Goal: Transaction & Acquisition: Purchase product/service

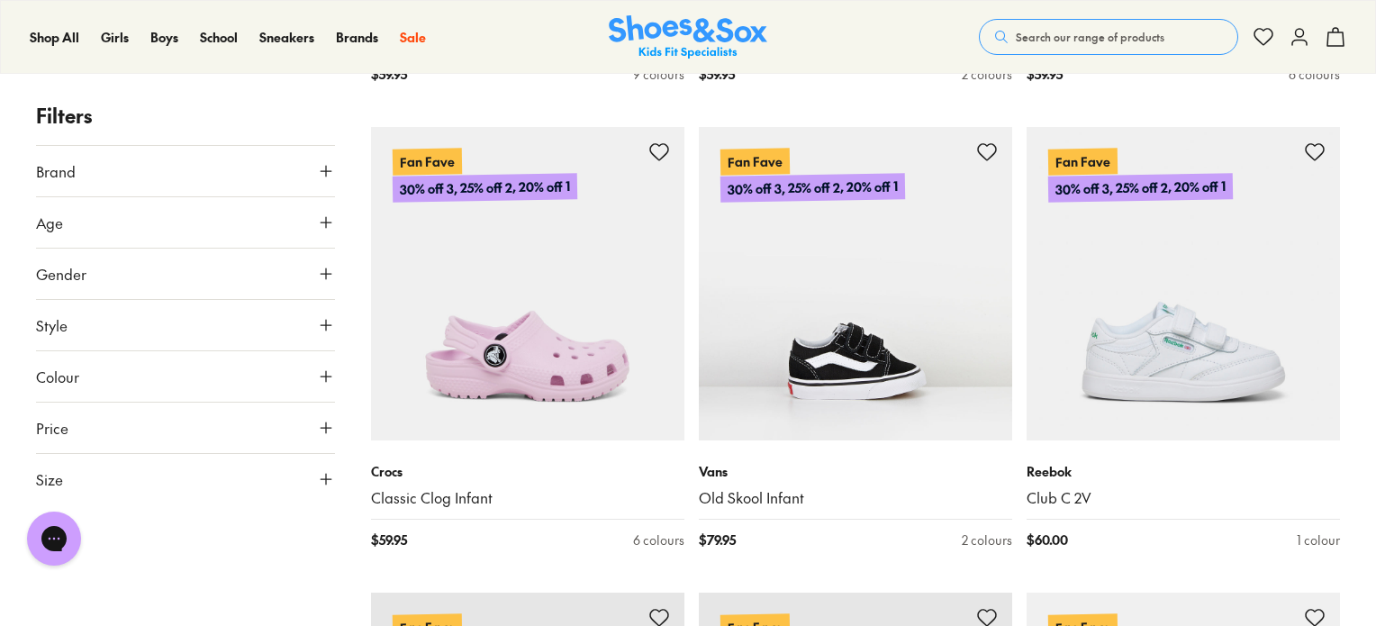
scroll to position [1749, 0]
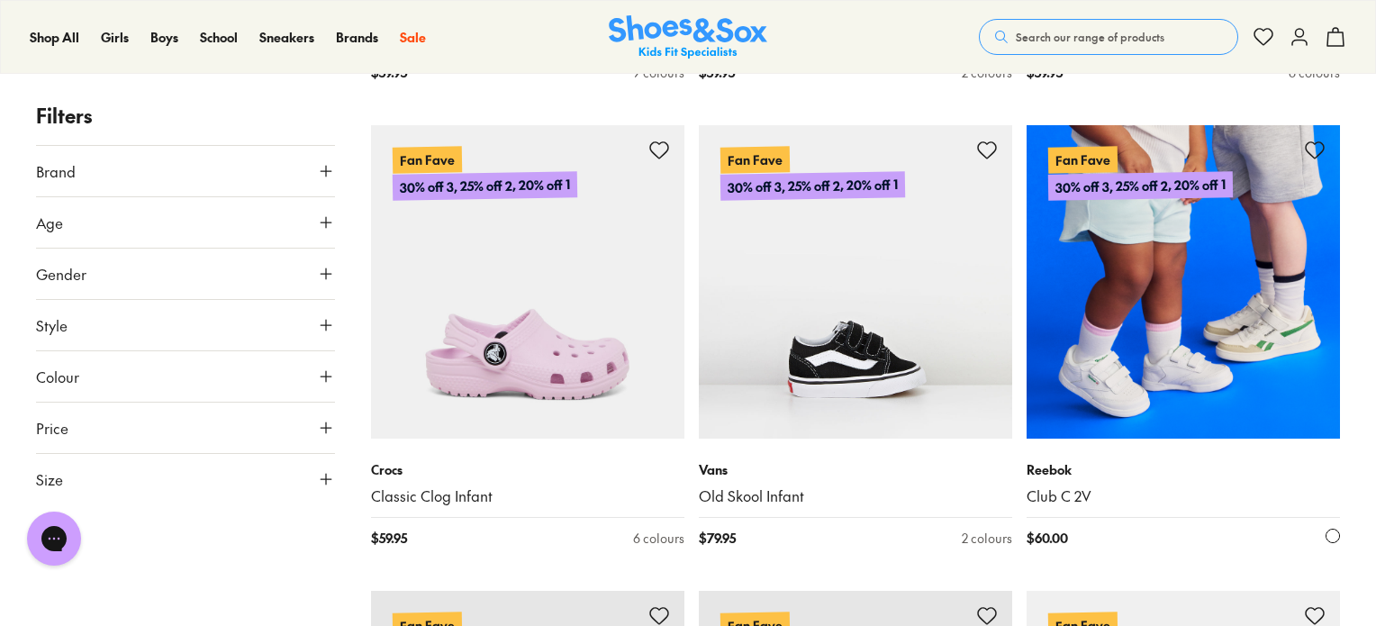
click at [1234, 331] on img at bounding box center [1183, 281] width 313 height 313
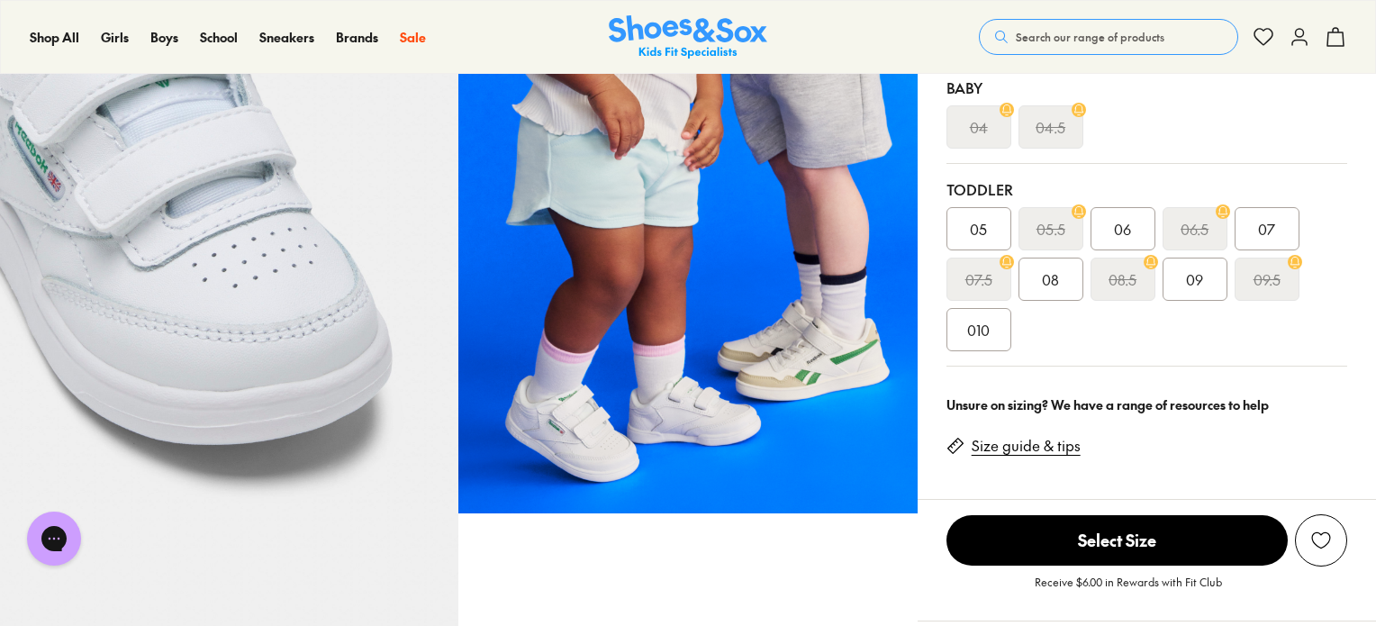
select select "*"
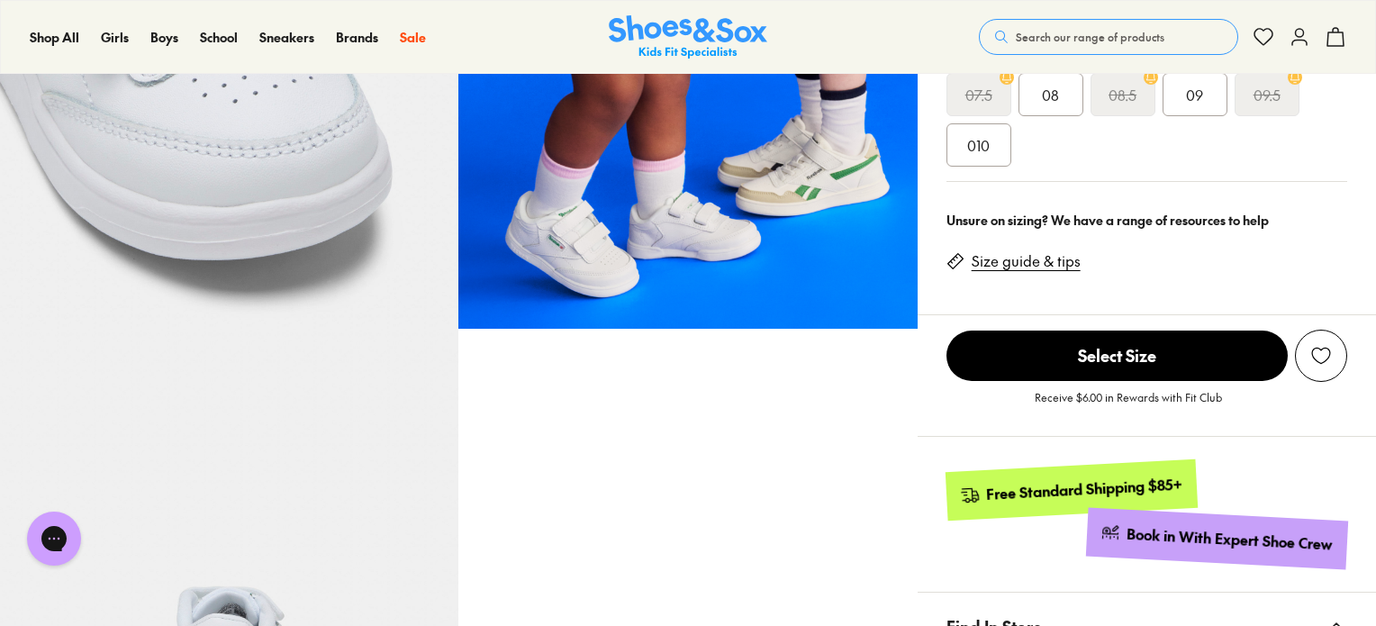
scroll to position [699, 0]
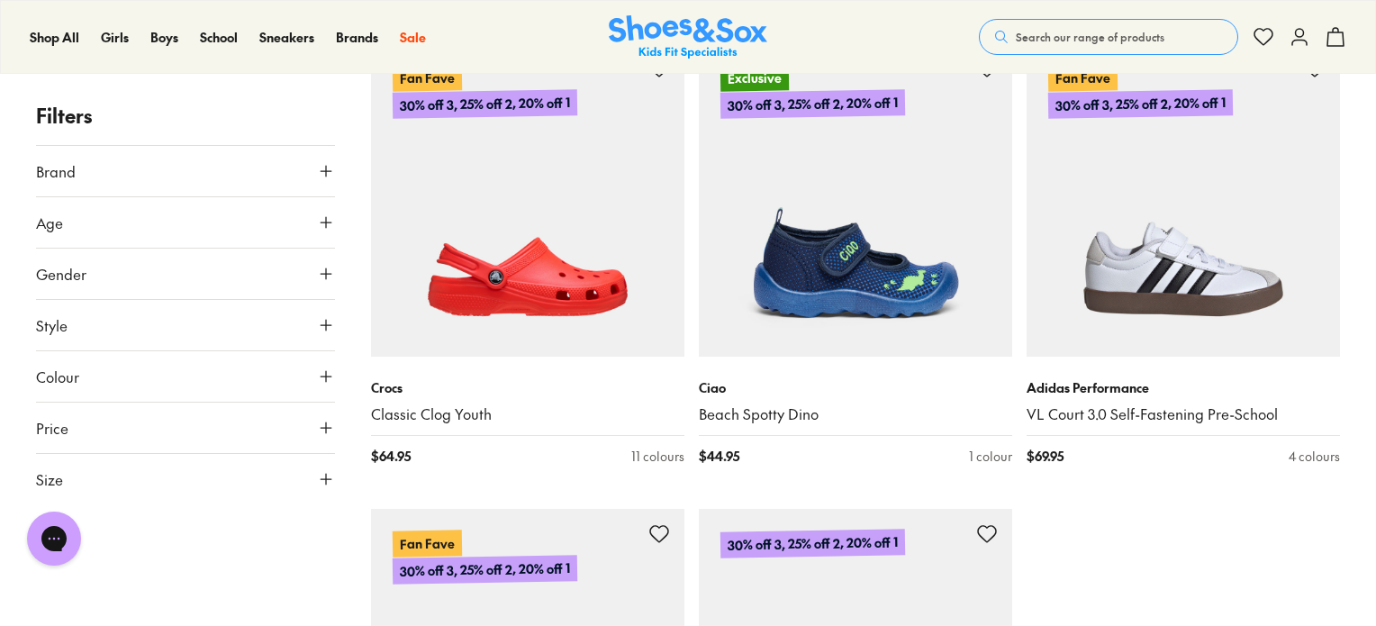
scroll to position [4643, 0]
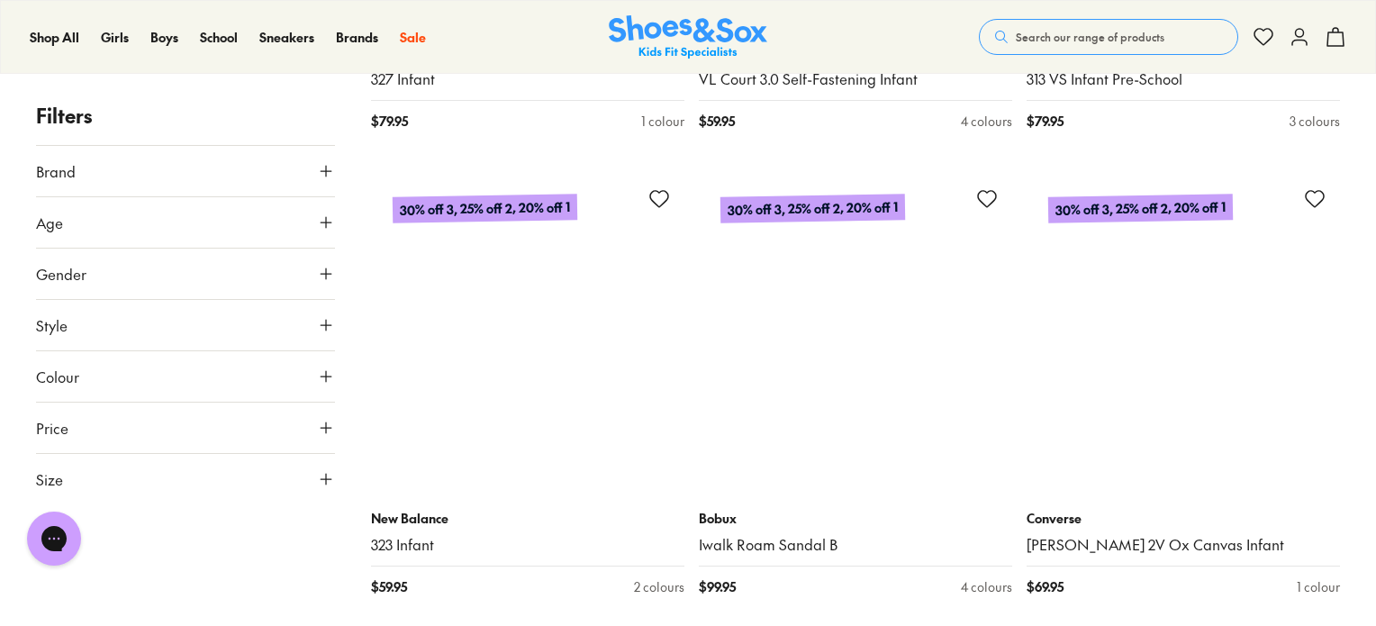
scroll to position [8290, 0]
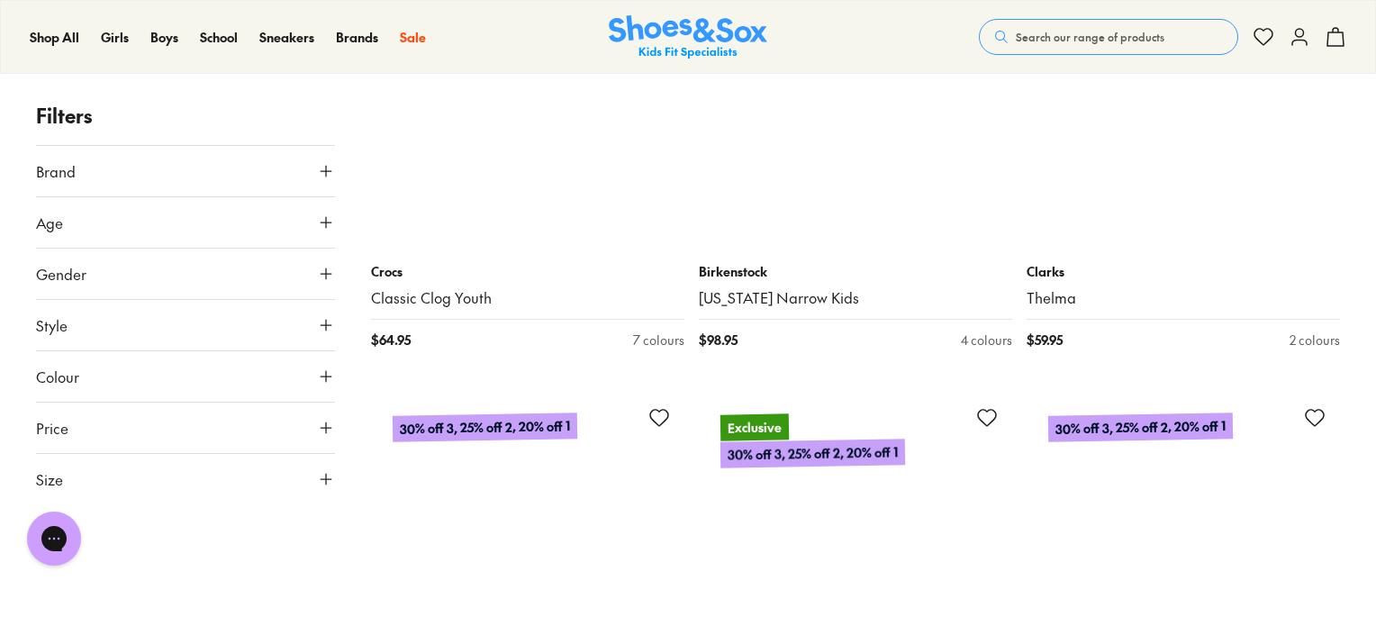
scroll to position [13596, 0]
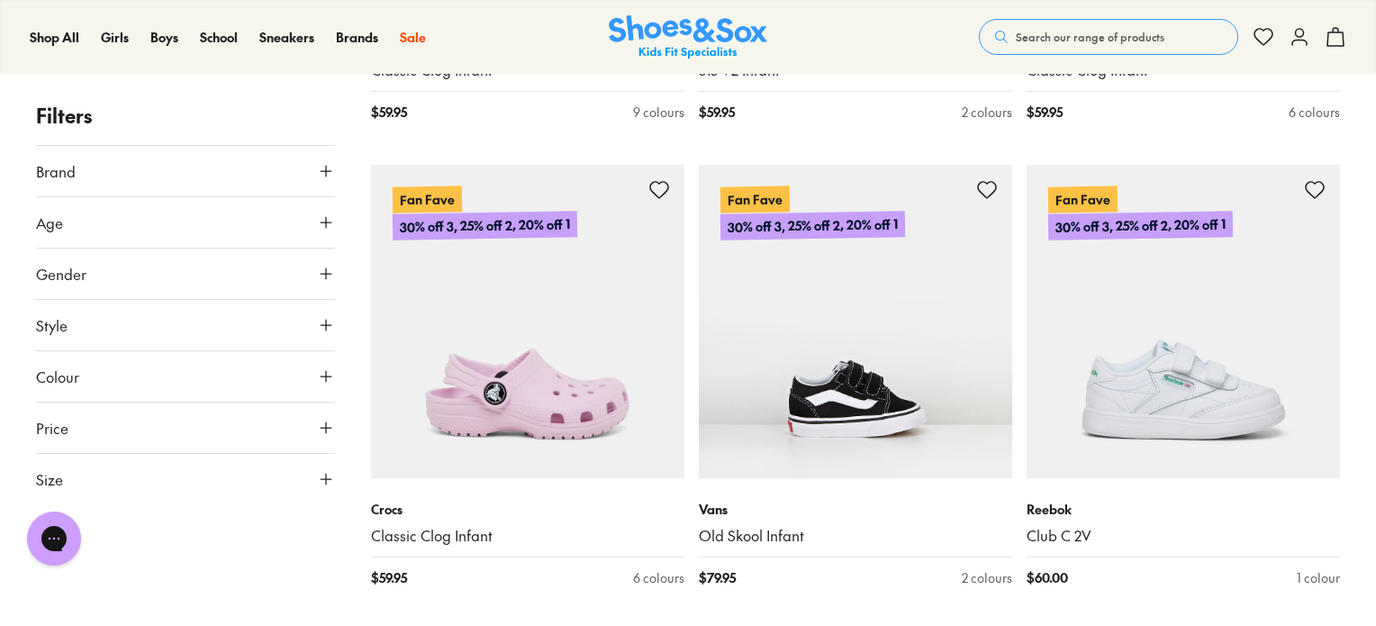
scroll to position [1734, 0]
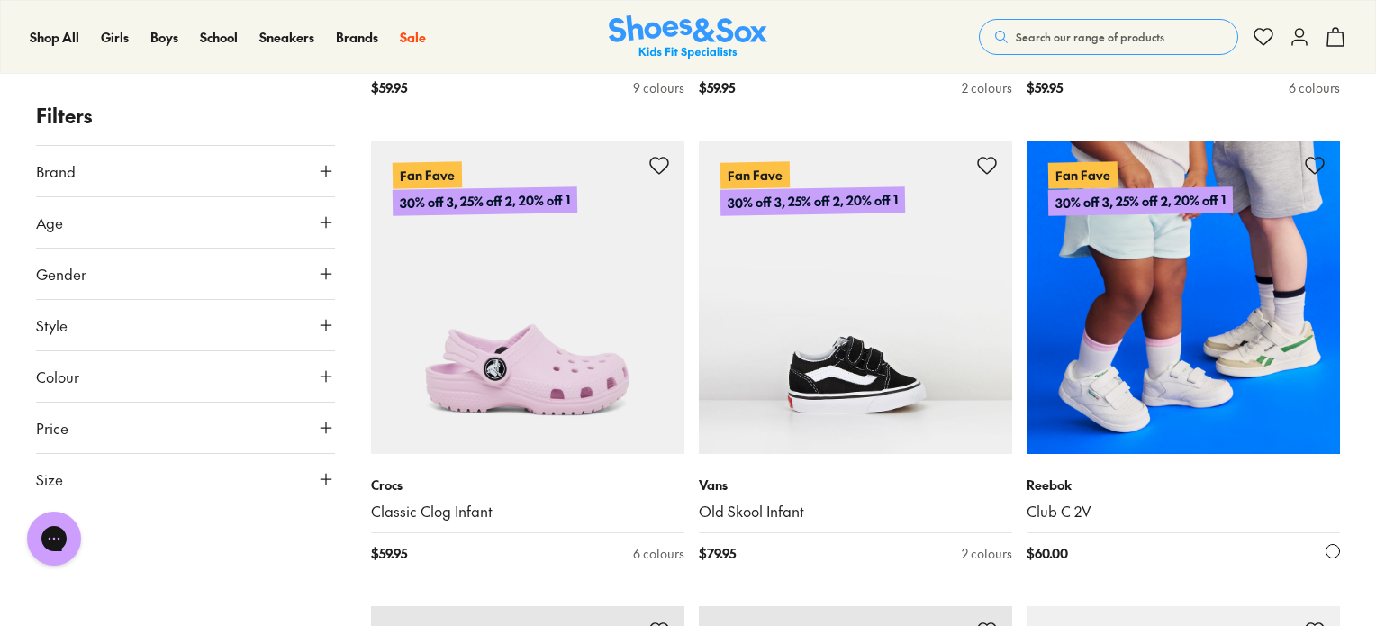
click at [1282, 323] on img at bounding box center [1183, 296] width 313 height 313
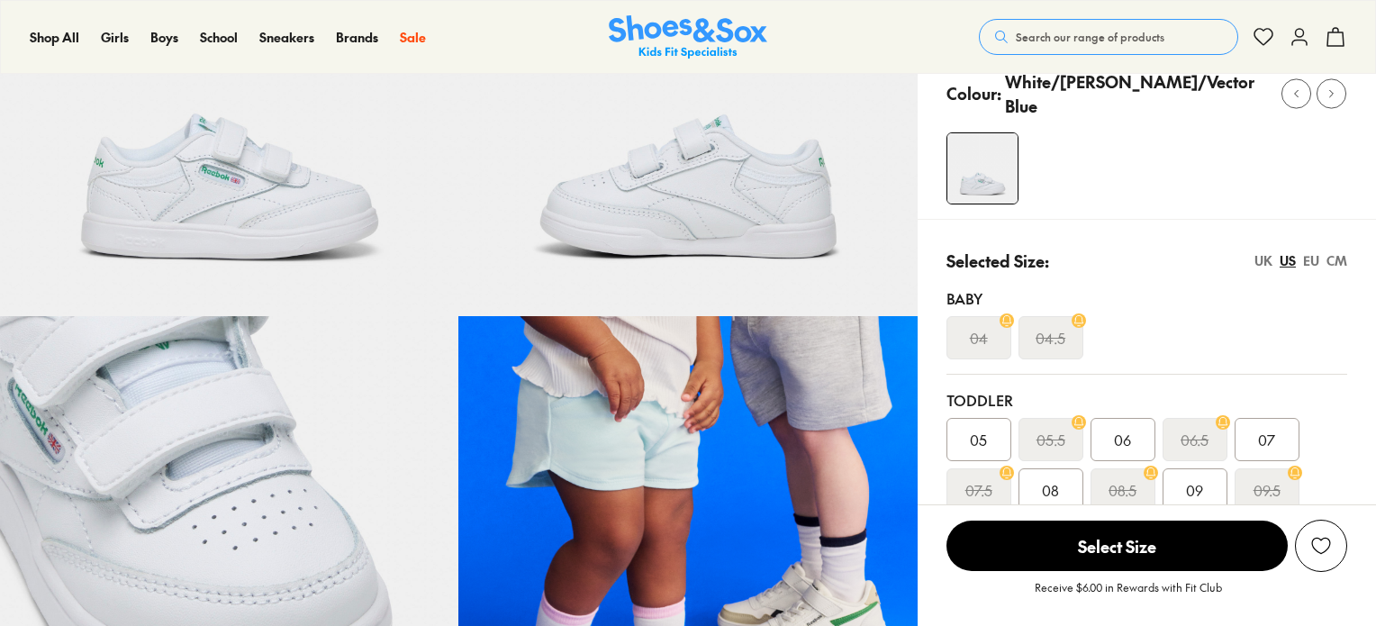
scroll to position [252, 0]
select select "*"
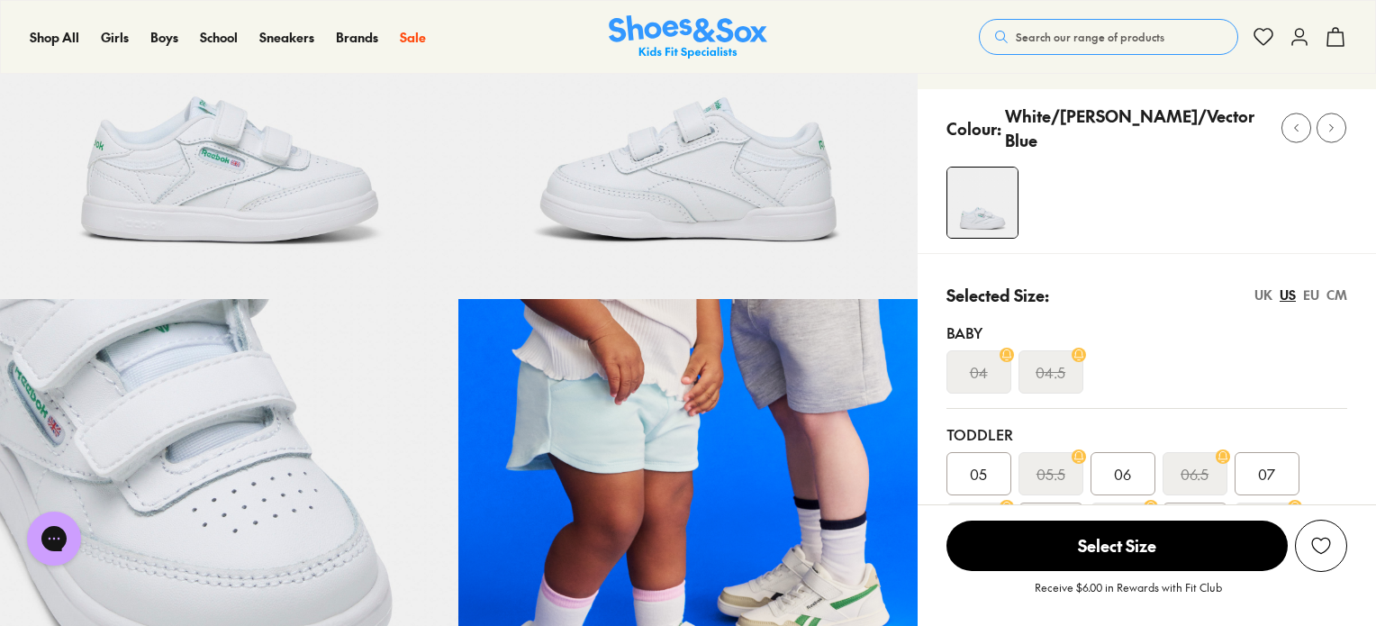
scroll to position [0, 0]
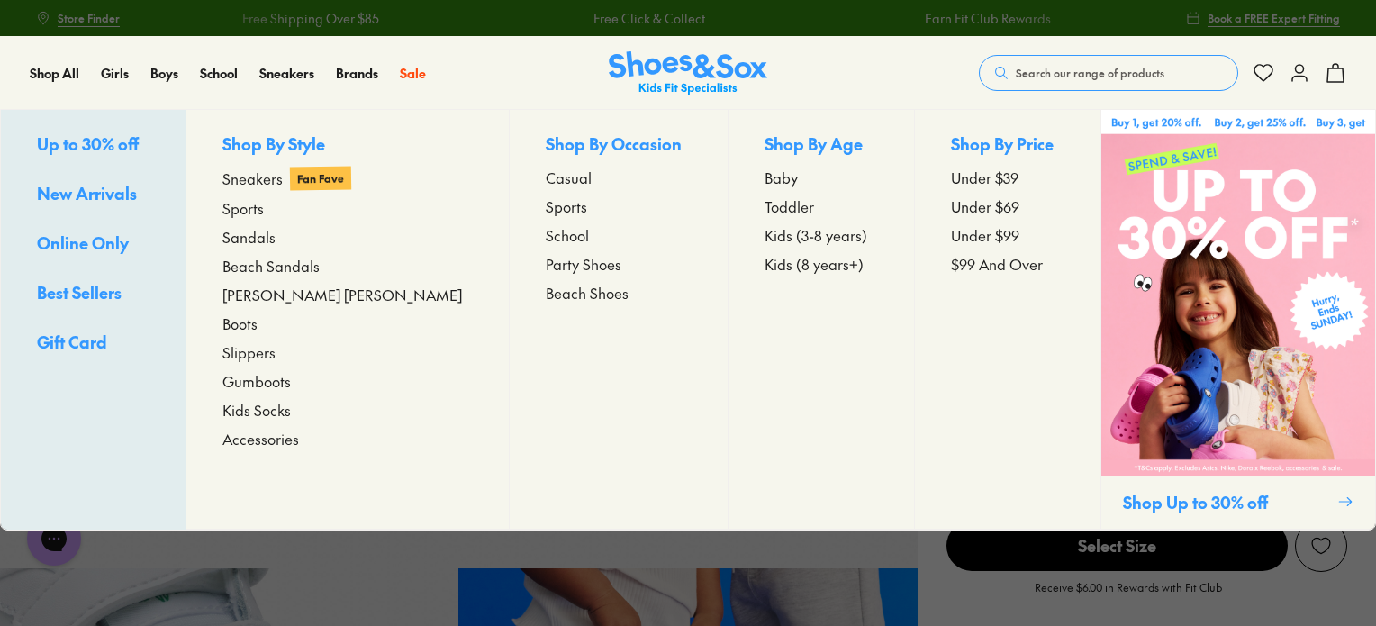
click at [765, 181] on span "Baby" at bounding box center [781, 178] width 33 height 22
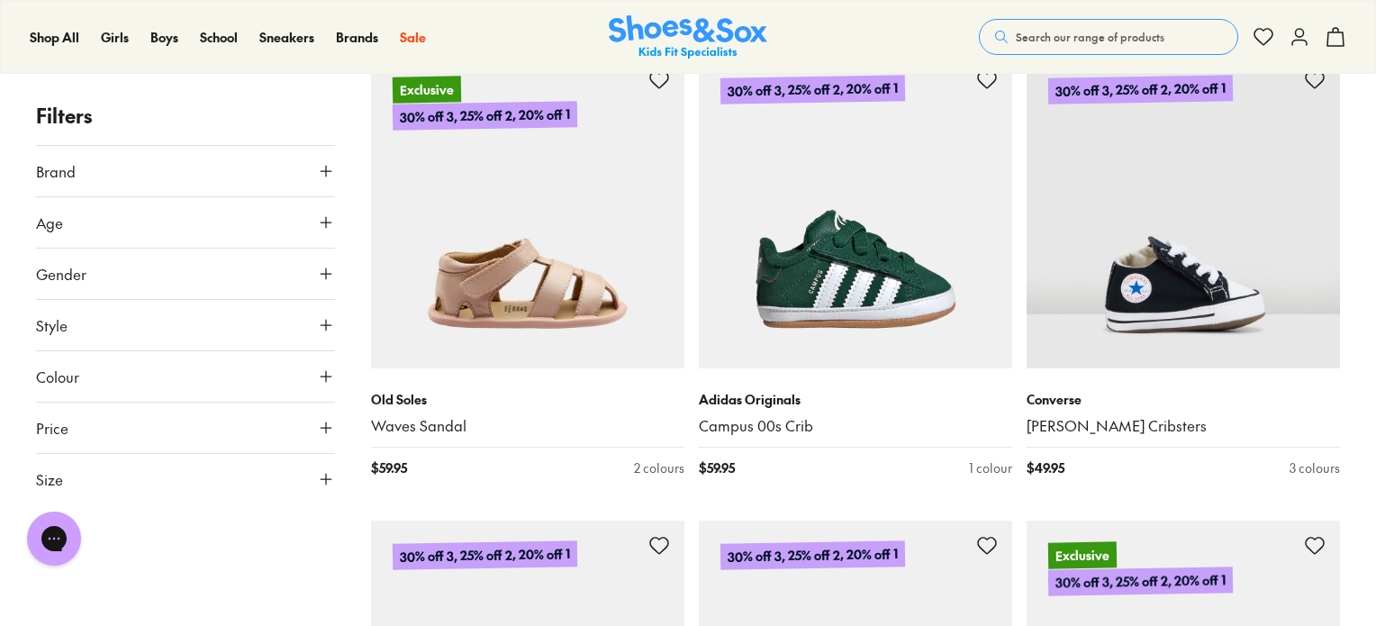
scroll to position [3604, 0]
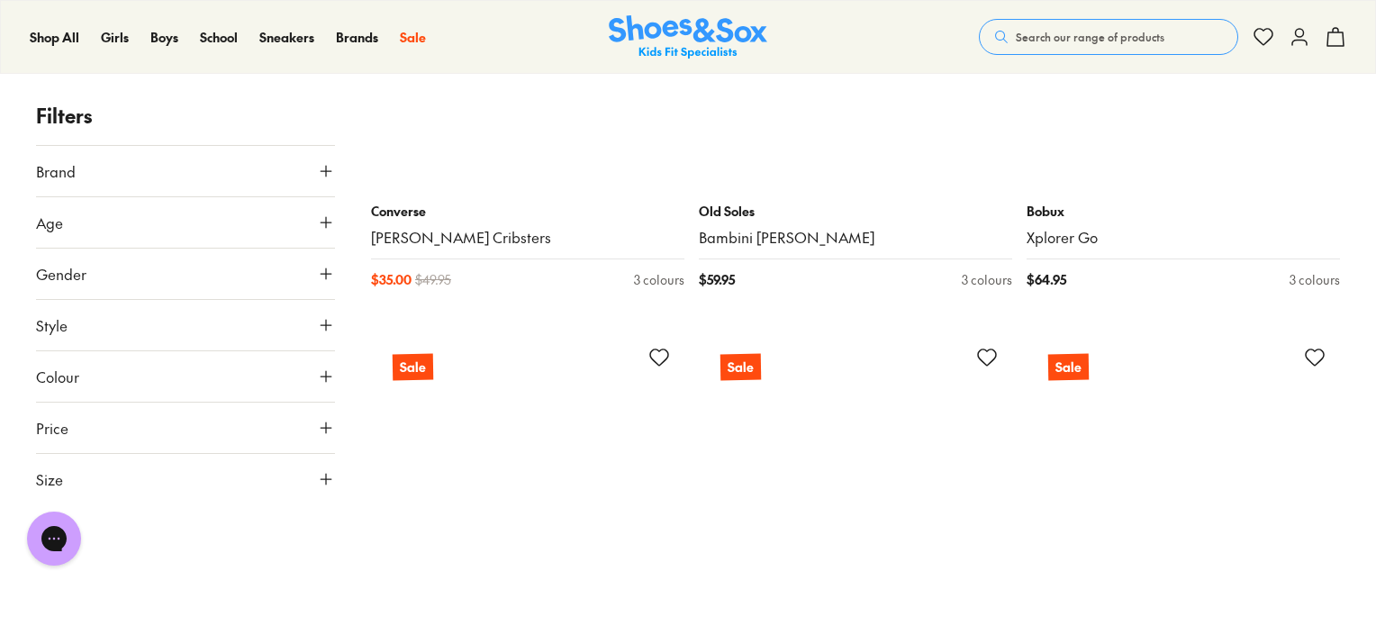
scroll to position [7050, 0]
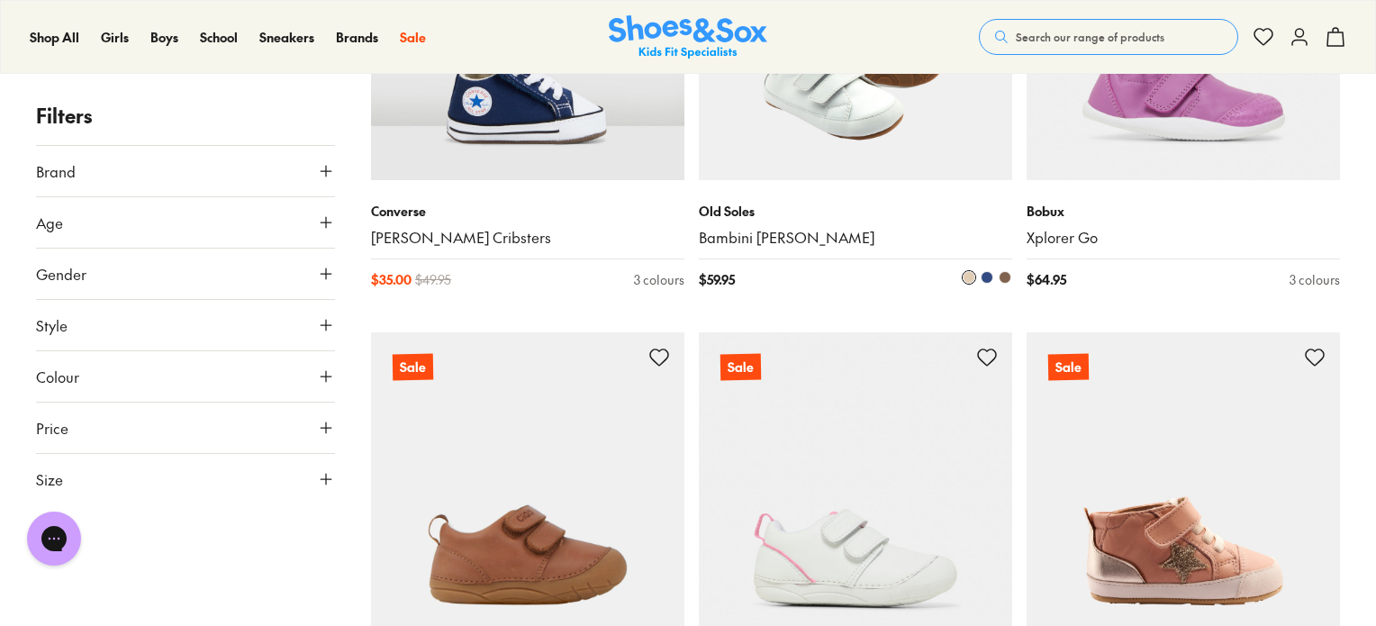
click at [865, 144] on img at bounding box center [855, 23] width 313 height 313
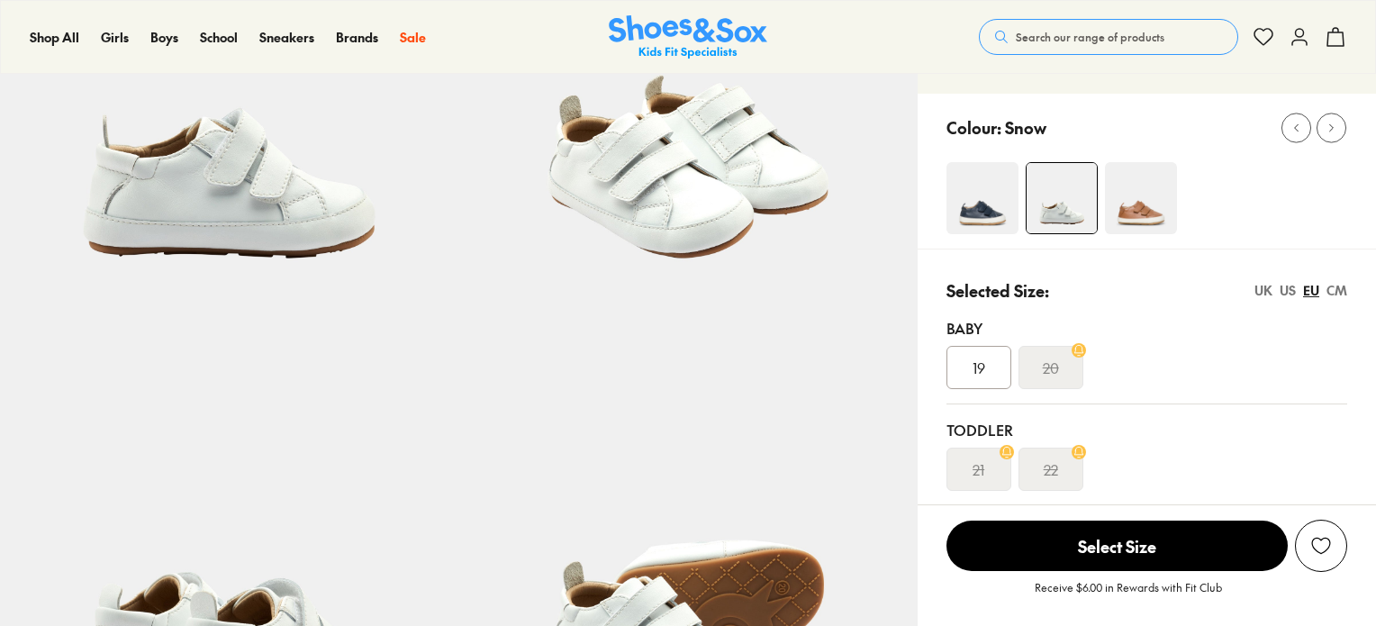
select select "*"
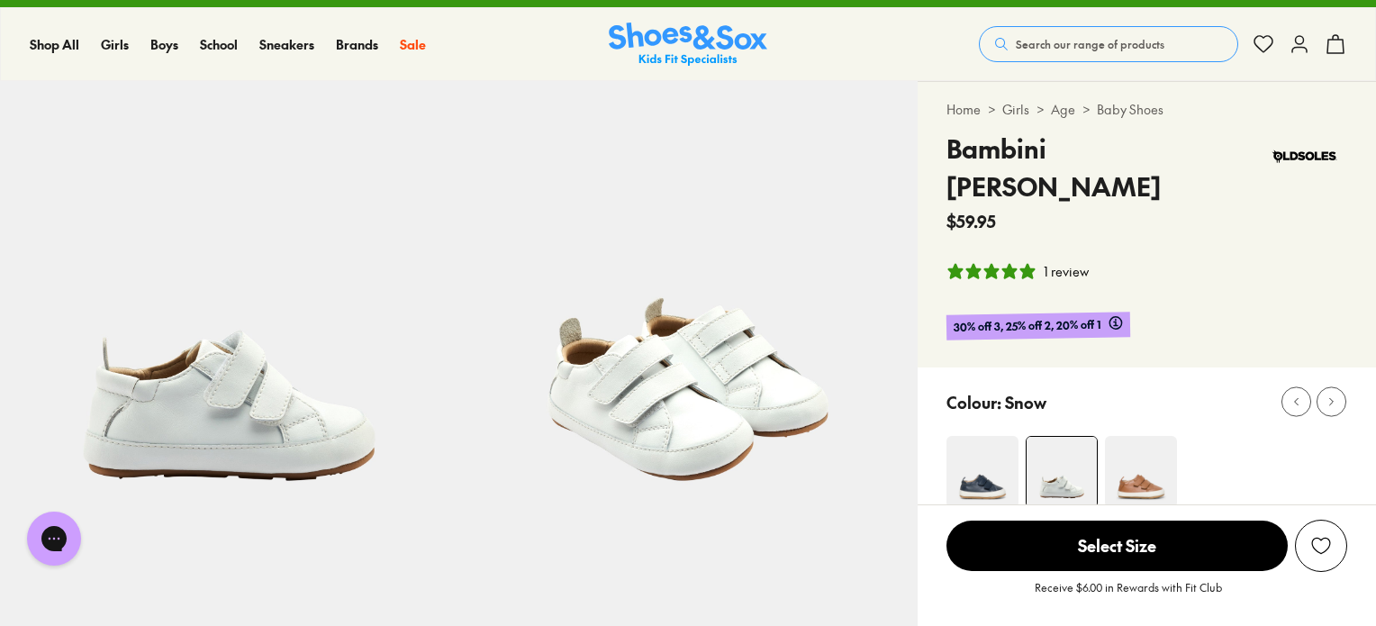
scroll to position [28, 0]
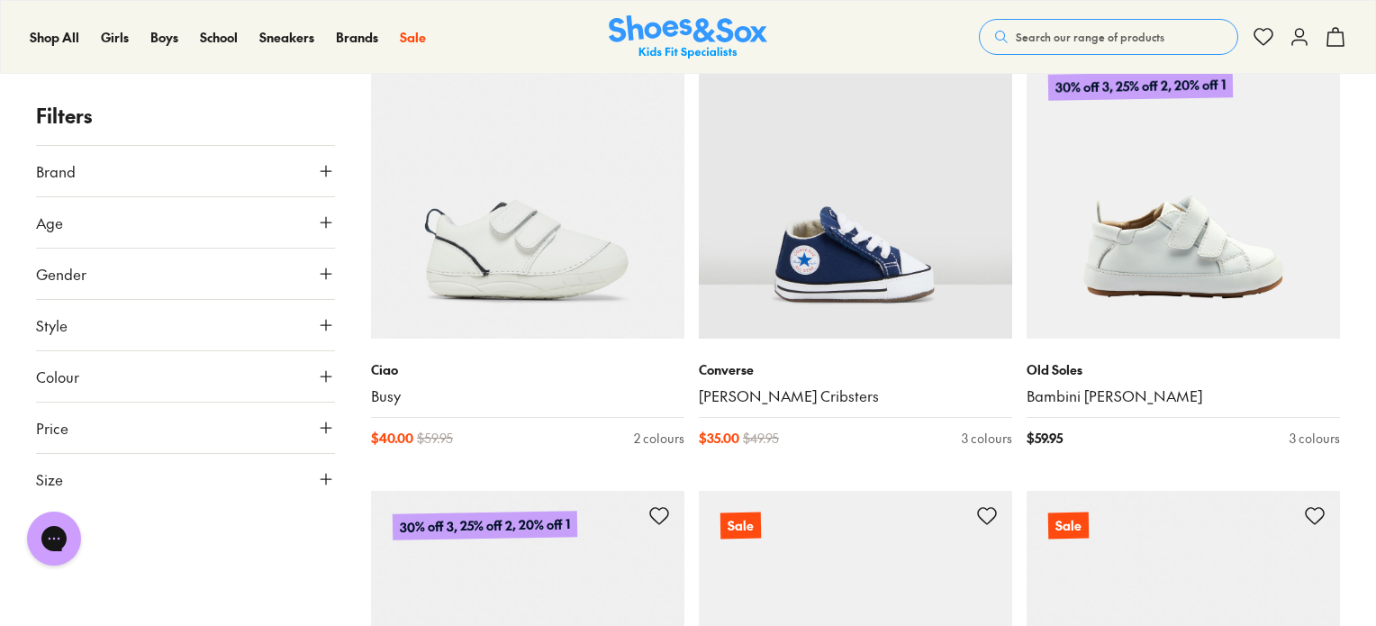
scroll to position [1593, 0]
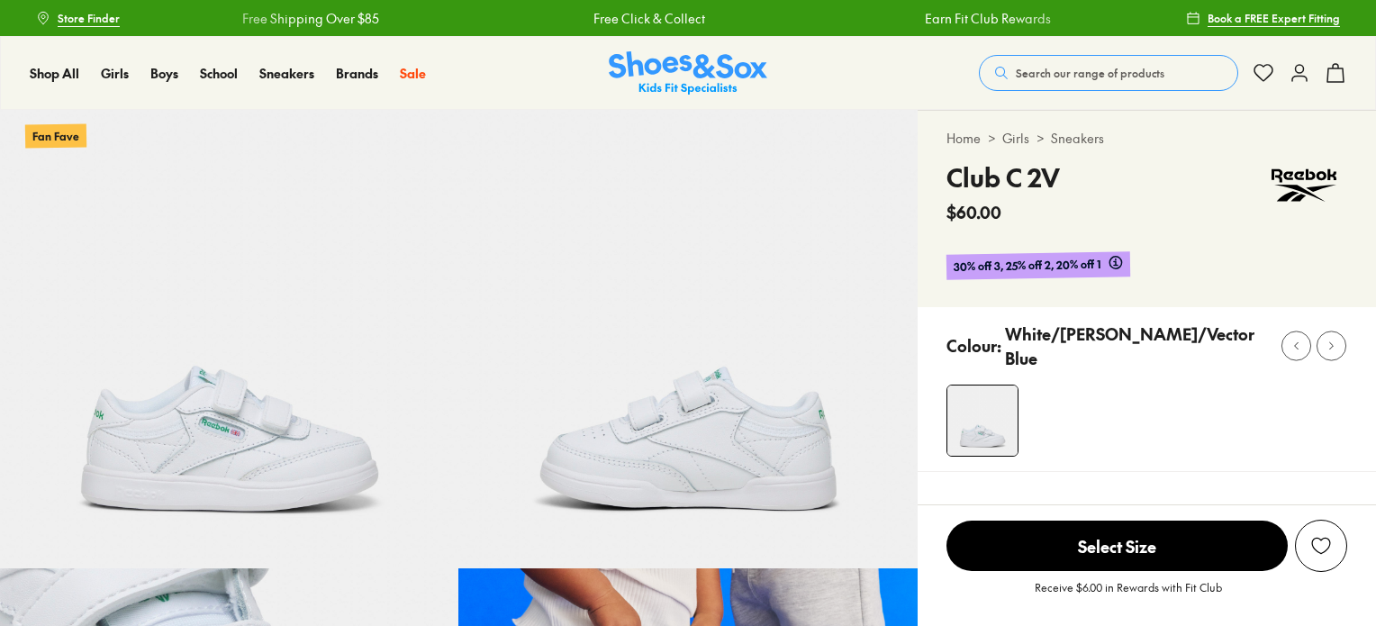
select select "*"
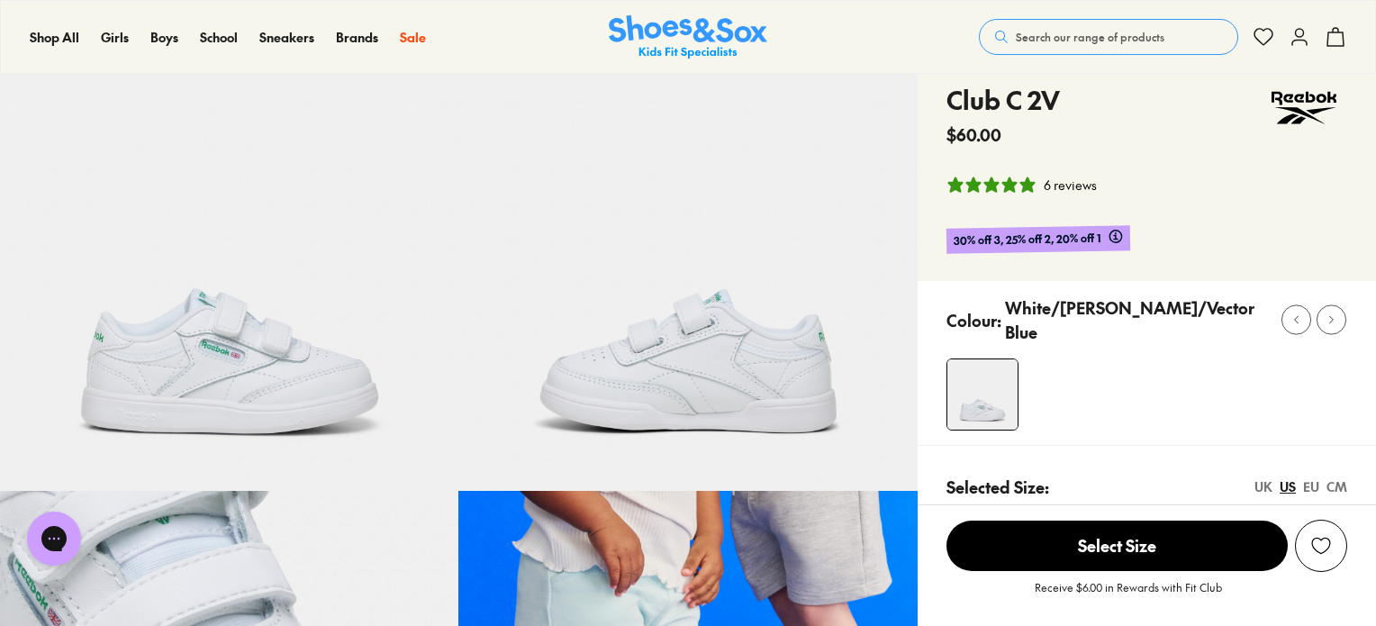
scroll to position [7, 0]
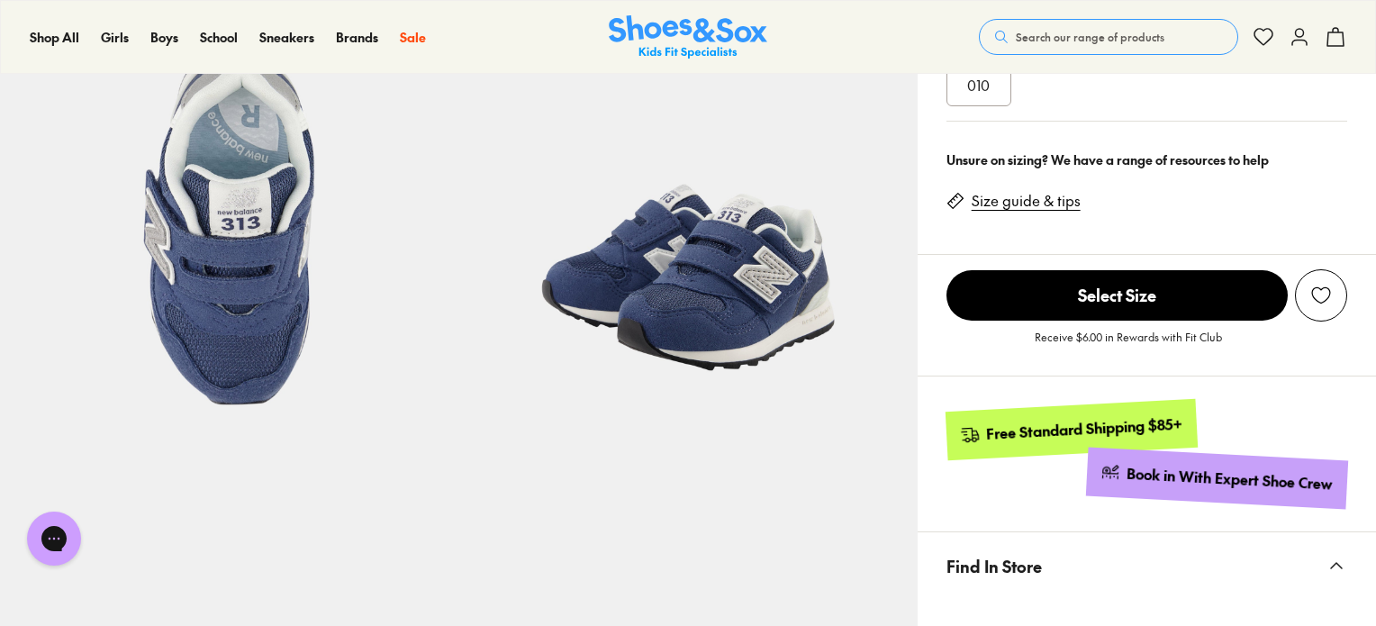
select select "*"
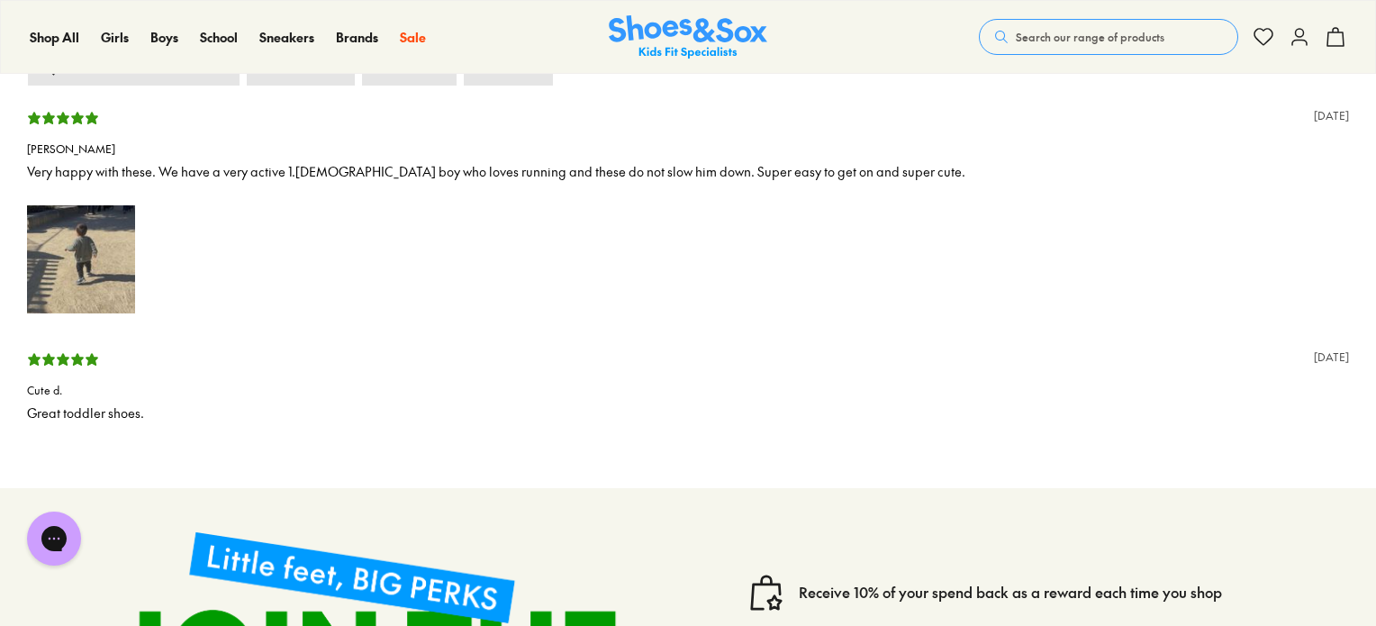
scroll to position [2841, 0]
click at [77, 268] on img at bounding box center [81, 258] width 108 height 108
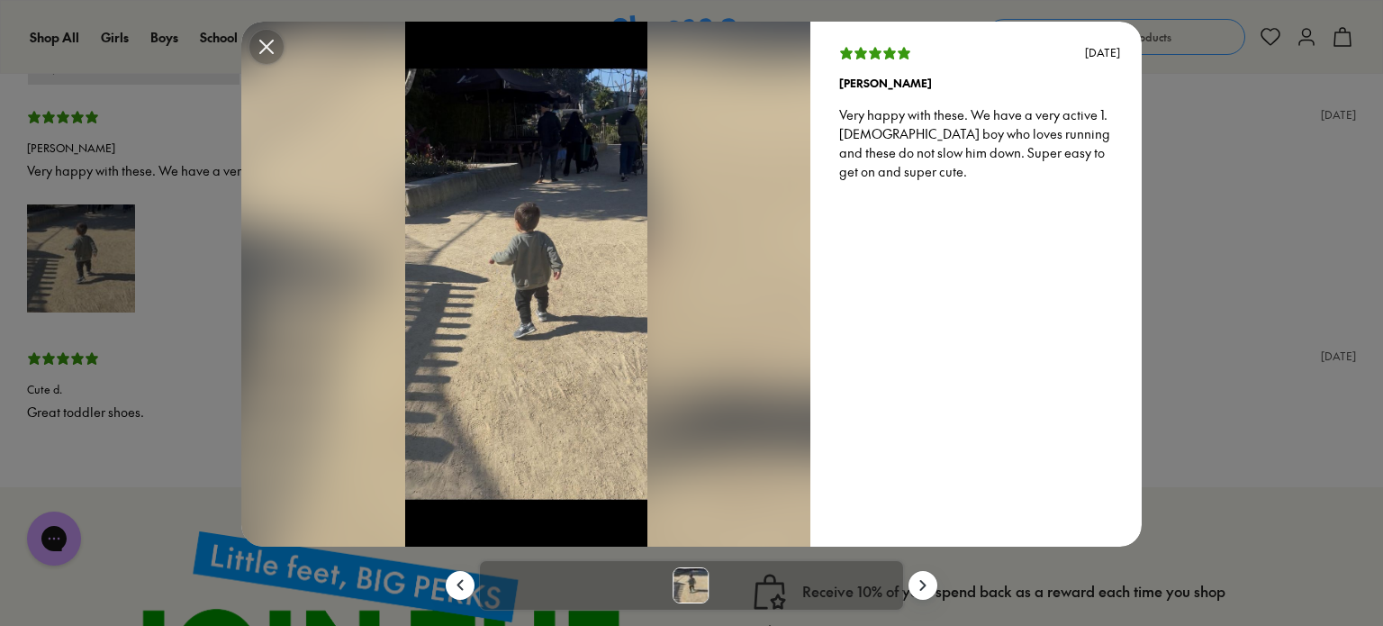
click at [267, 46] on icon "Modal close button" at bounding box center [266, 47] width 14 height 14
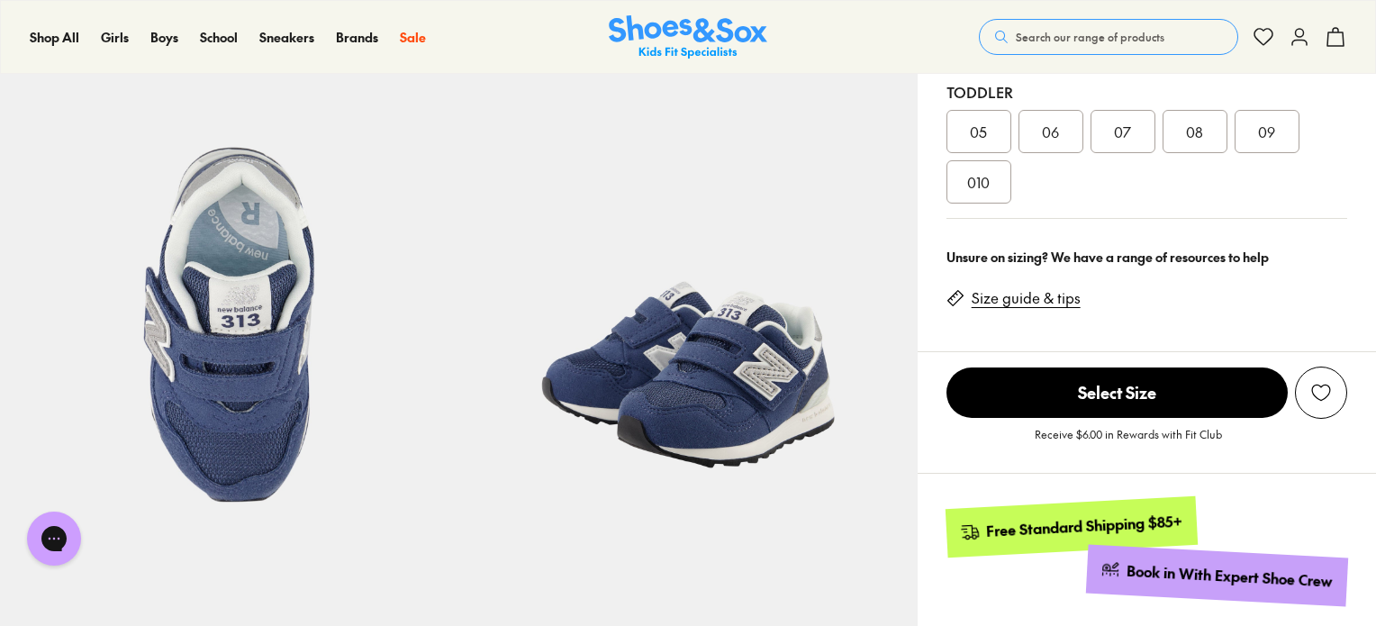
scroll to position [0, 0]
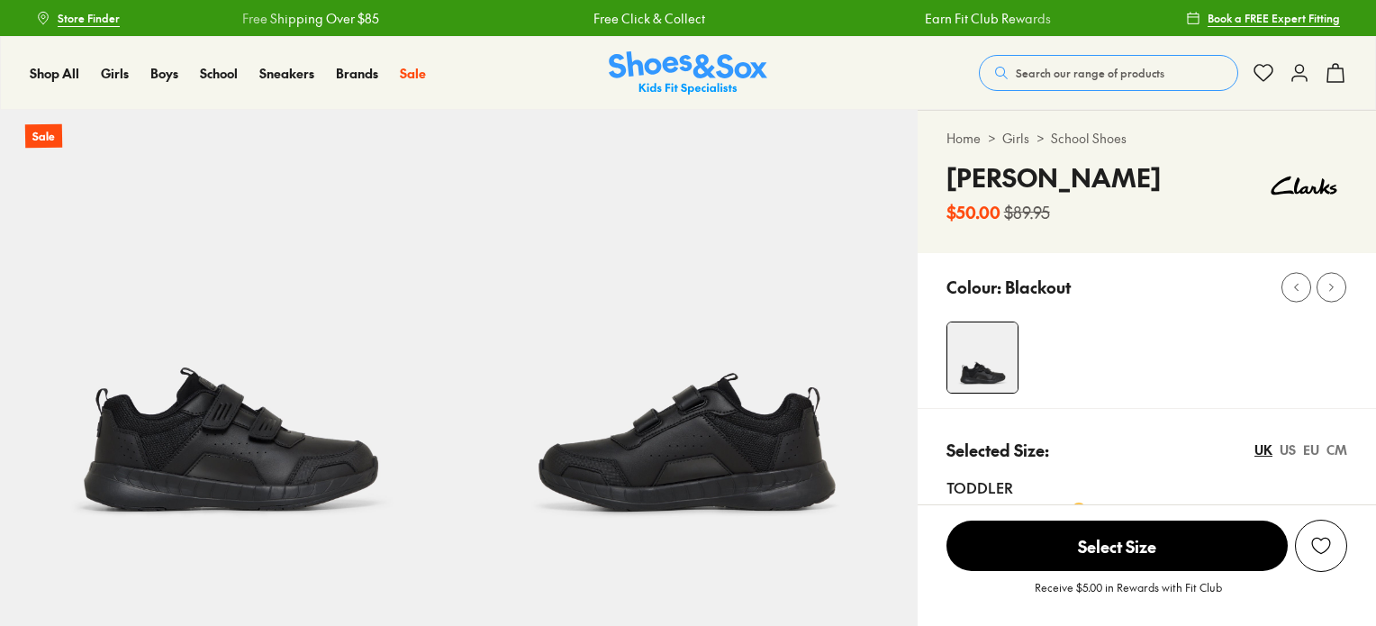
select select "*"
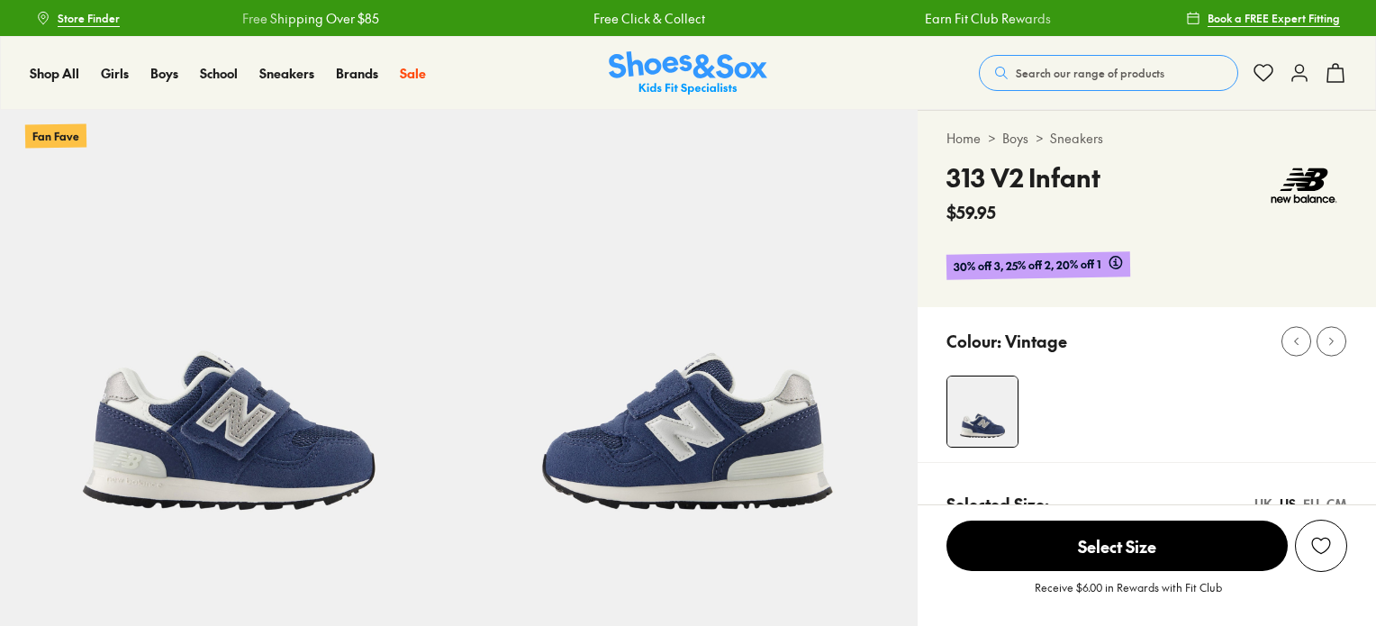
select select "*"
